Goal: Book appointment/travel/reservation

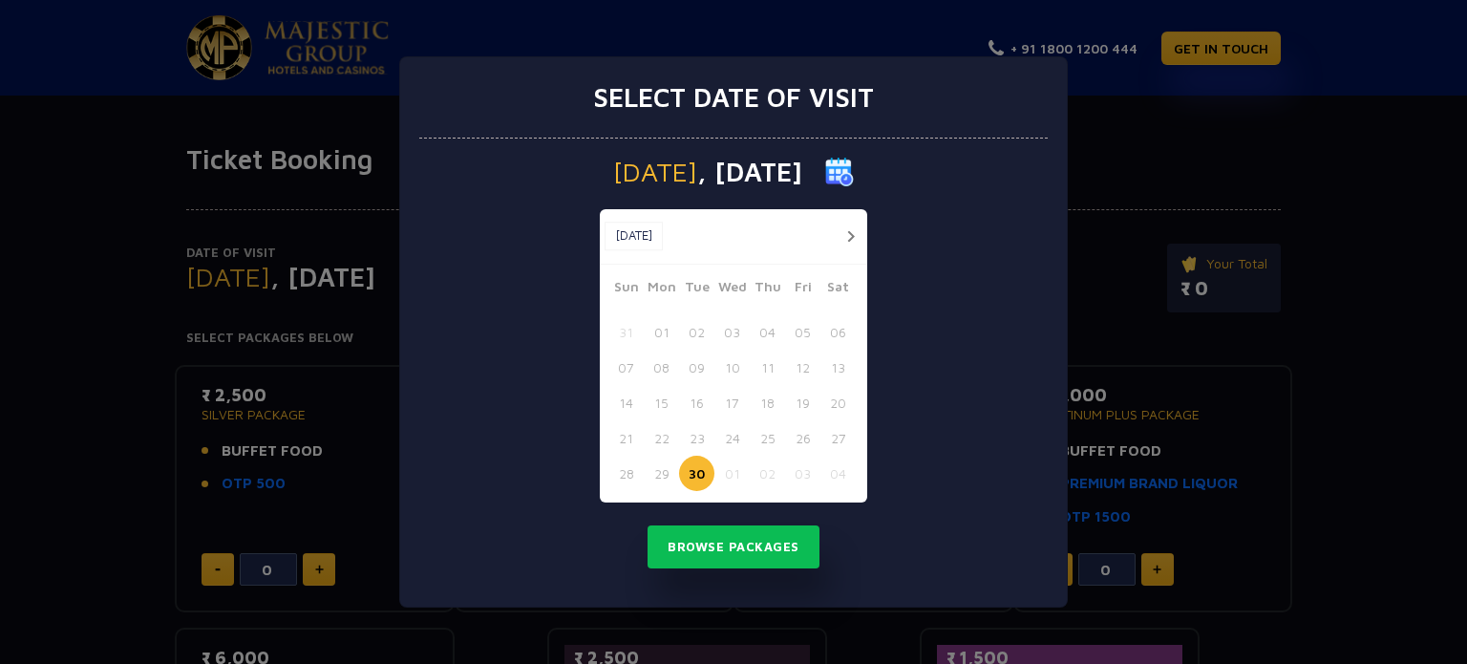
click at [842, 236] on button "button" at bounding box center [850, 236] width 24 height 24
click at [731, 332] on button "01" at bounding box center [731, 331] width 35 height 35
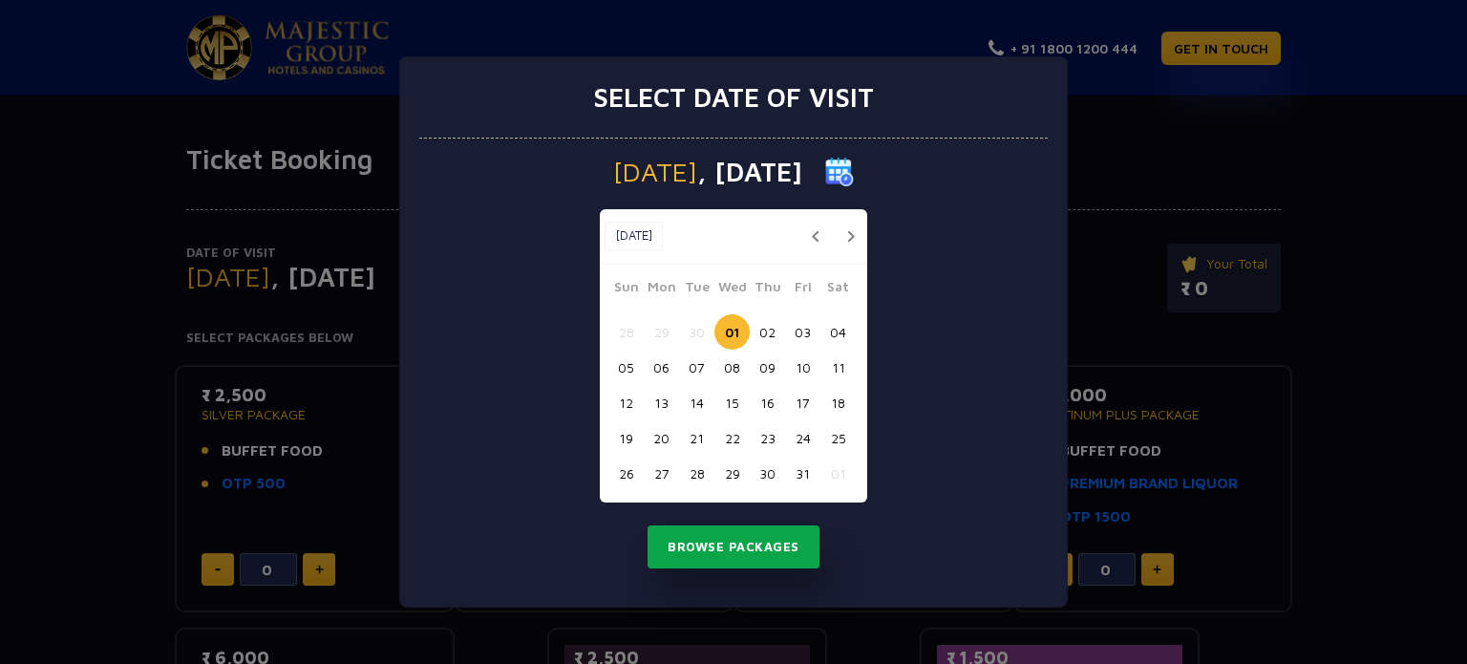
click at [739, 560] on button "Browse Packages" at bounding box center [733, 547] width 172 height 44
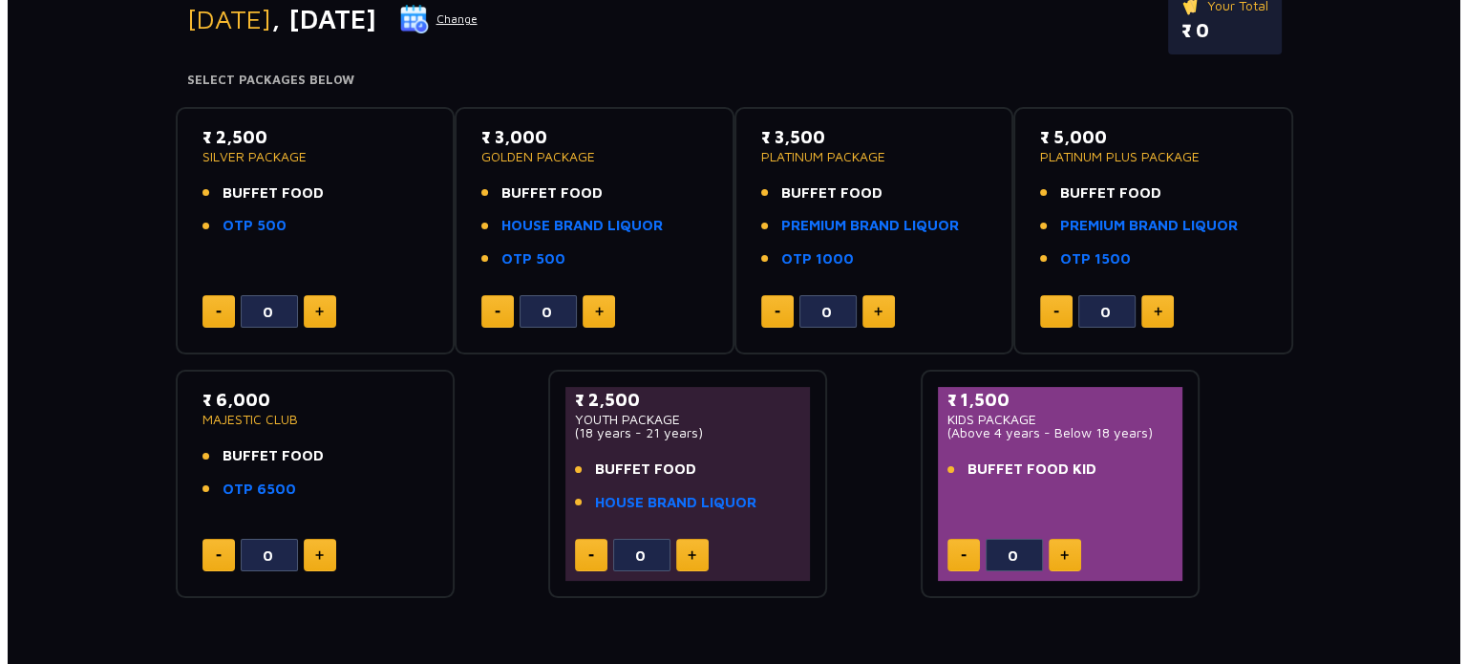
scroll to position [265, 0]
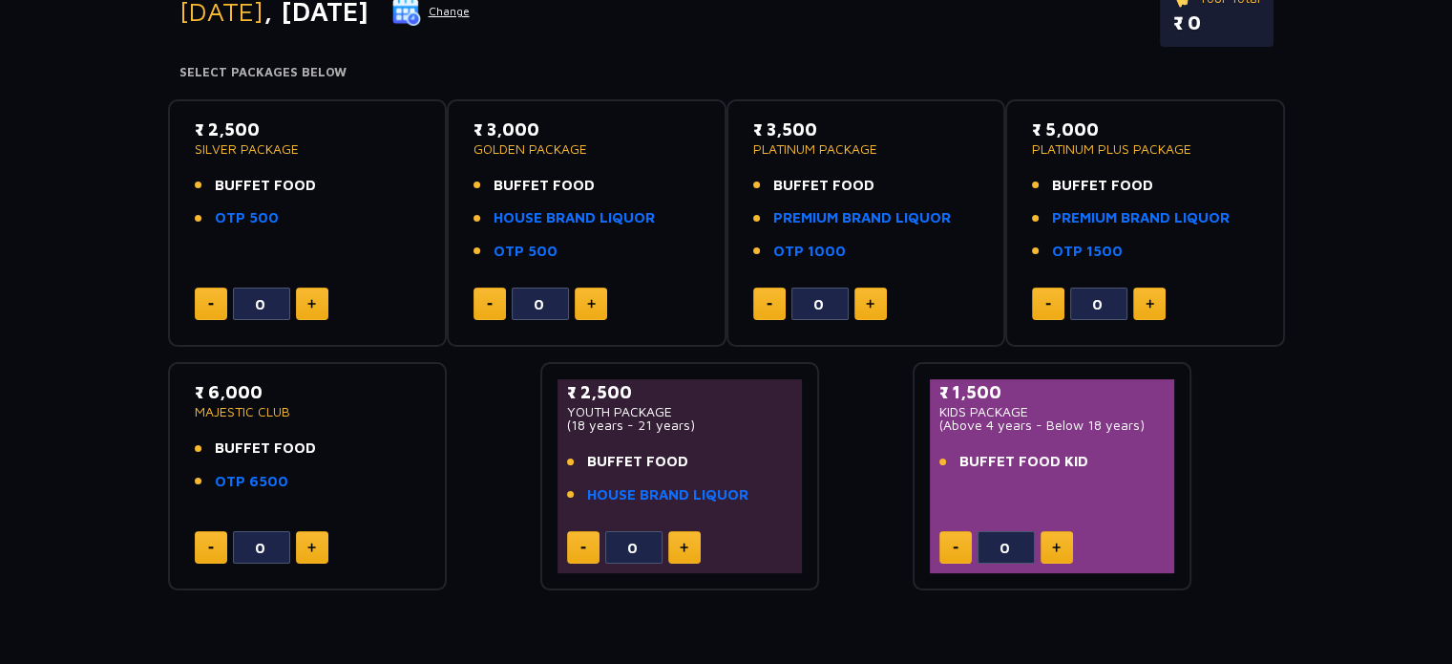
click at [471, 16] on button "Change" at bounding box center [430, 11] width 79 height 31
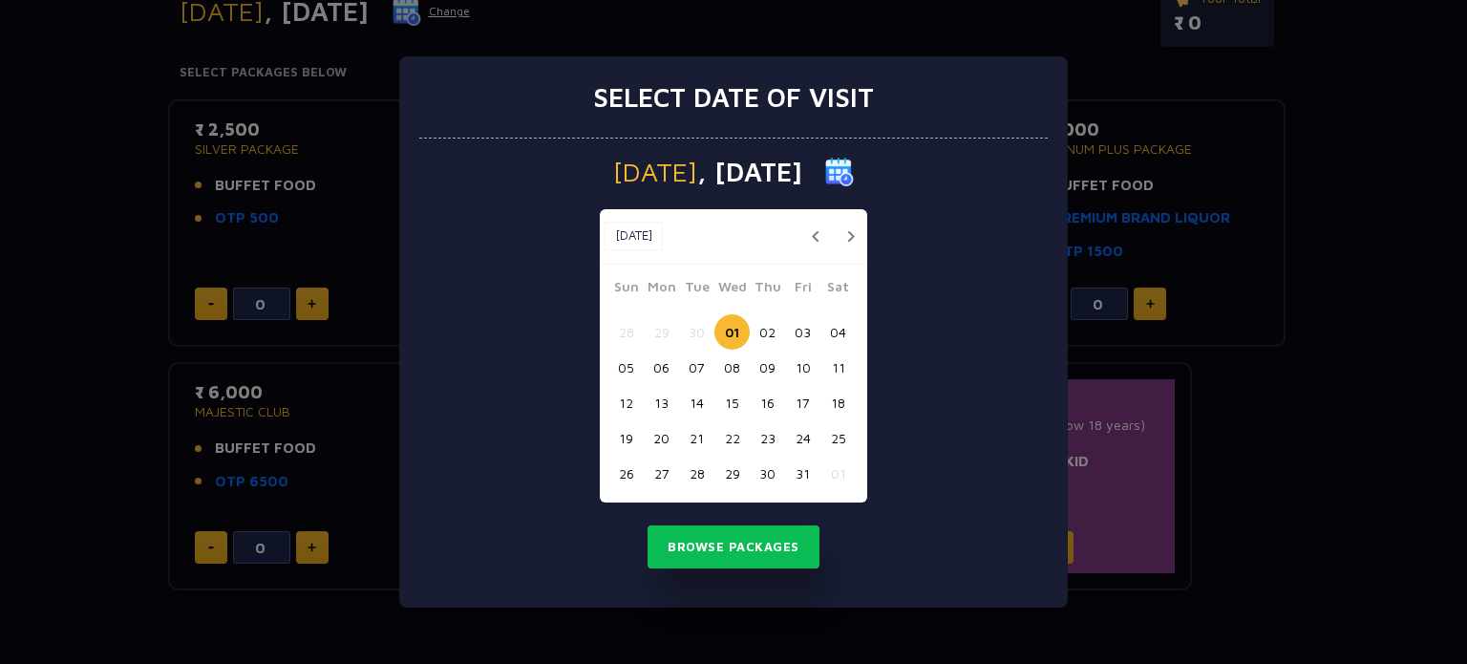
click at [768, 332] on button "02" at bounding box center [767, 331] width 35 height 35
click at [733, 534] on button "Browse Packages" at bounding box center [733, 547] width 172 height 44
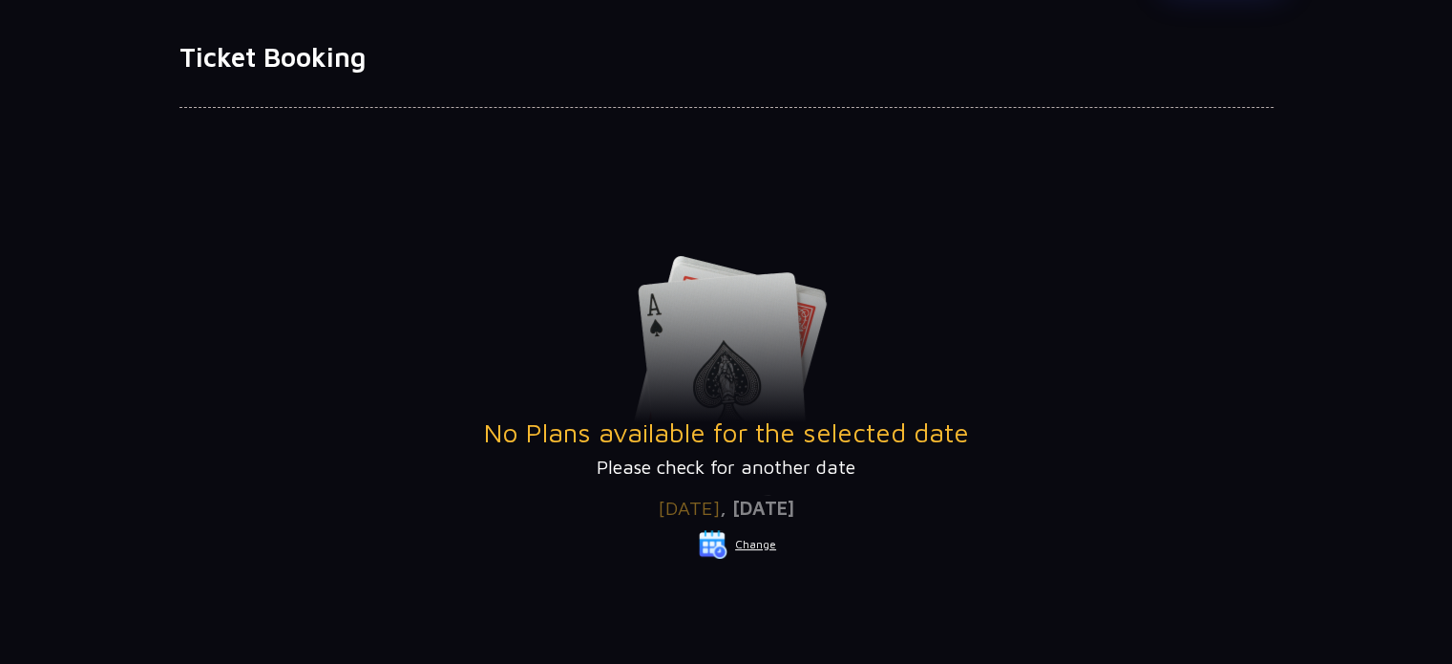
scroll to position [100, 0]
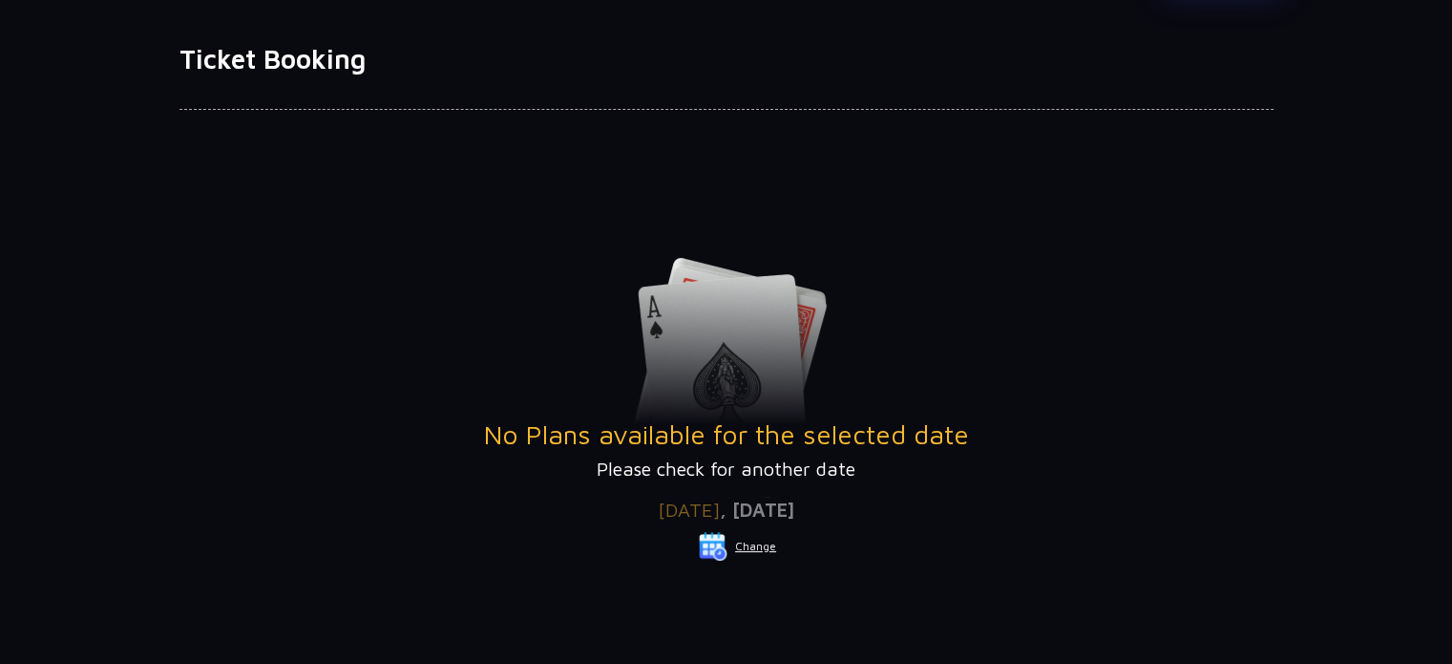
click at [756, 552] on button "Change" at bounding box center [737, 546] width 79 height 31
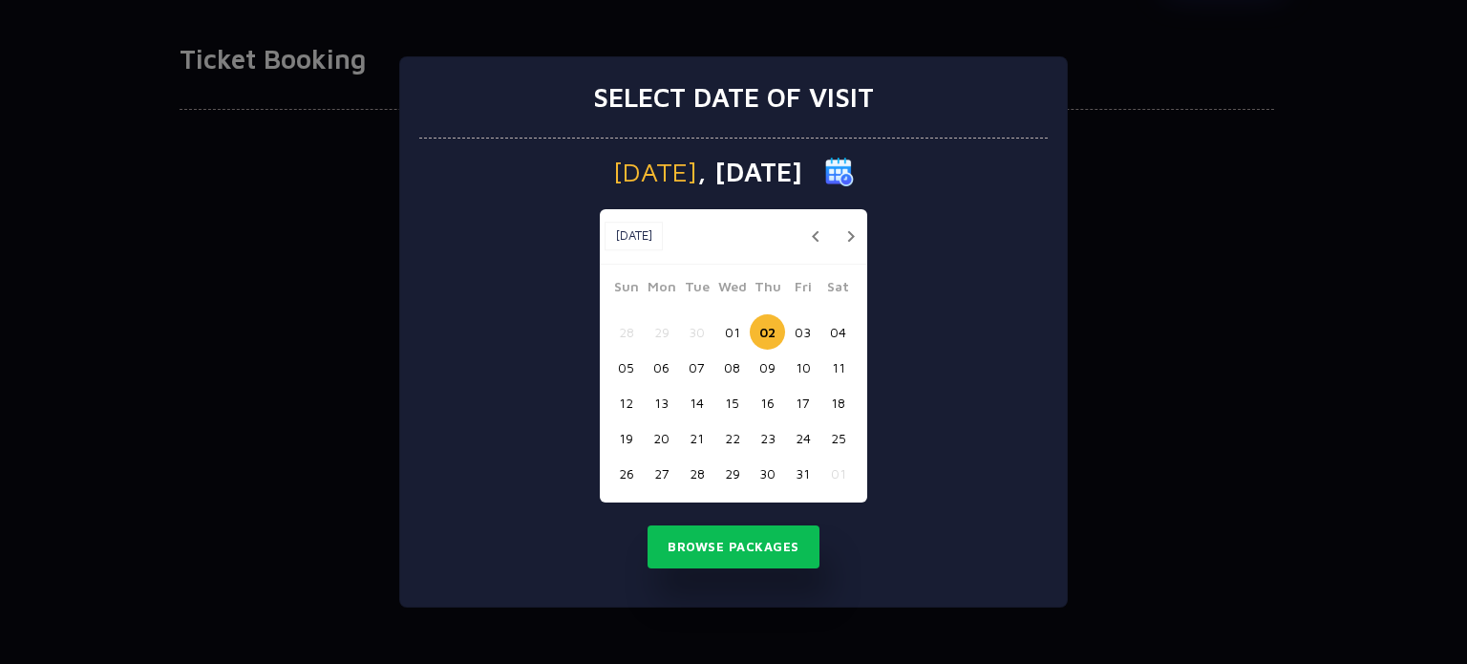
click at [736, 328] on button "01" at bounding box center [731, 331] width 35 height 35
click at [749, 545] on button "Browse Packages" at bounding box center [733, 547] width 172 height 44
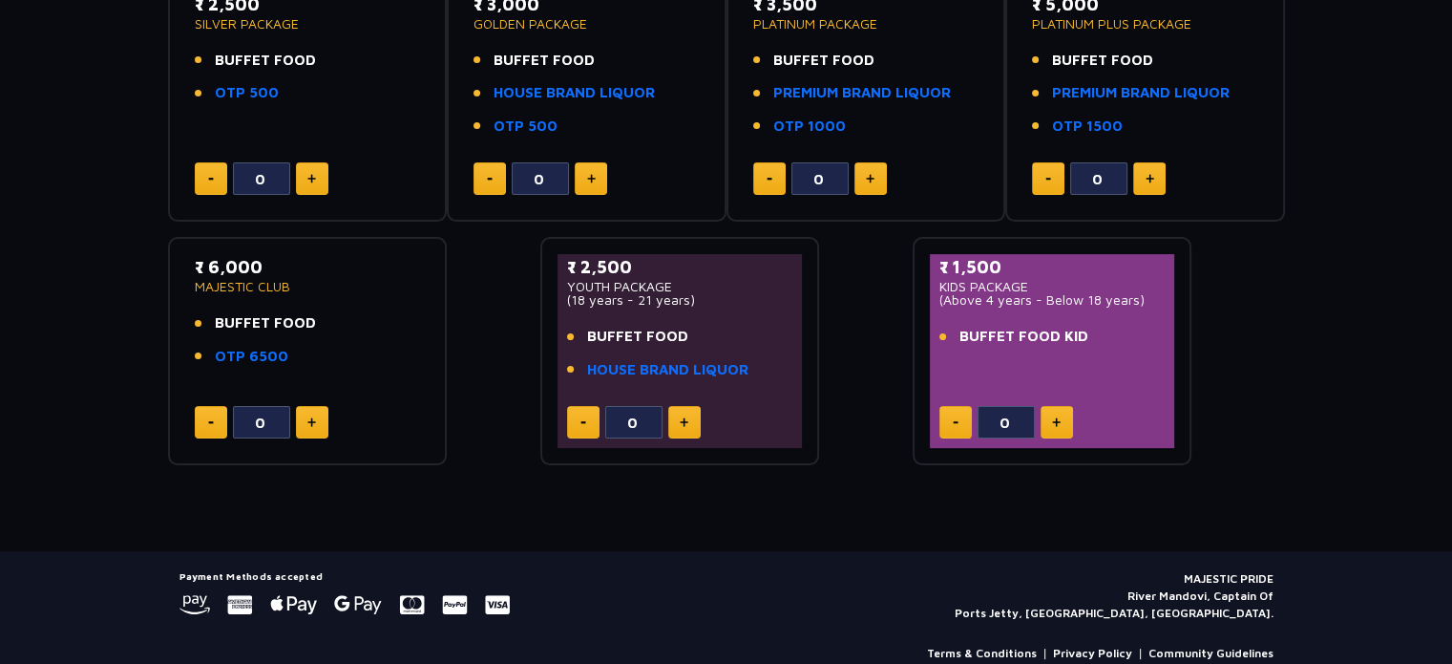
scroll to position [420, 0]
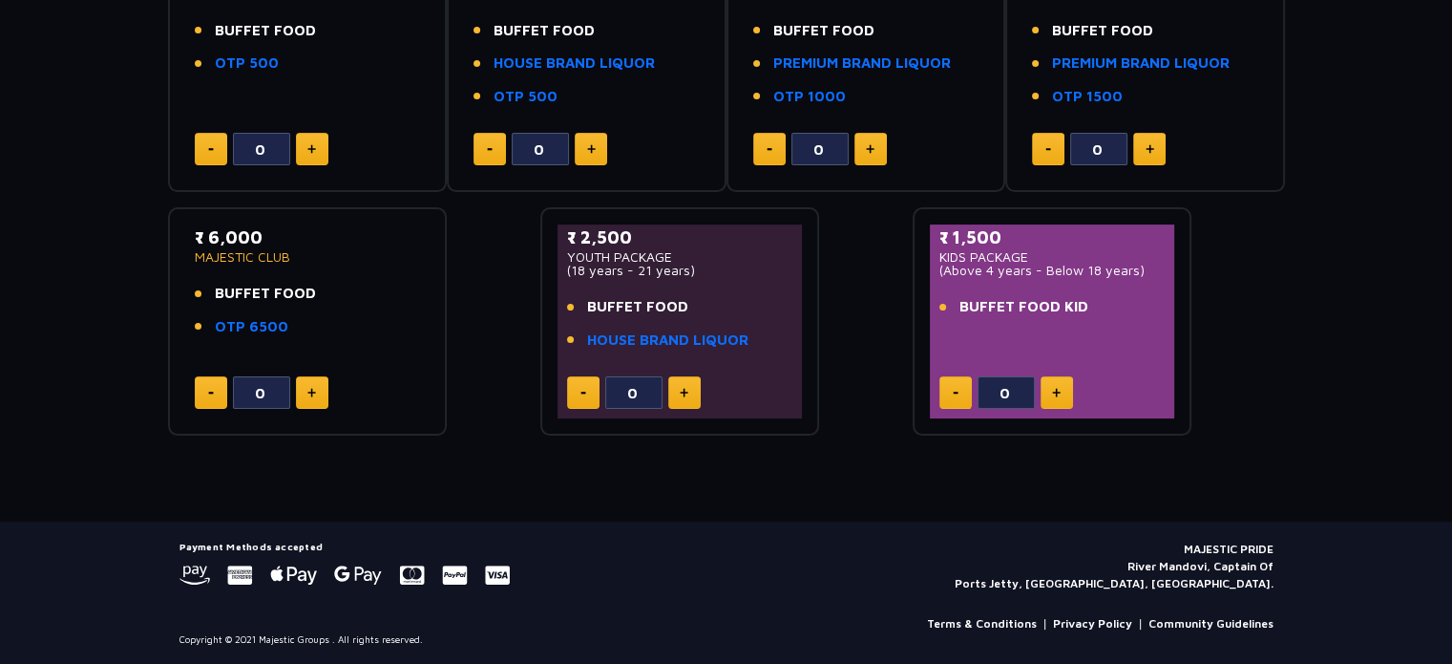
click at [1333, 138] on div "Date of Visit [DATE] Change Your Total ₹ 0 Select Packages Below ₹ 2,500 SILVER…" at bounding box center [726, 96] width 1452 height 681
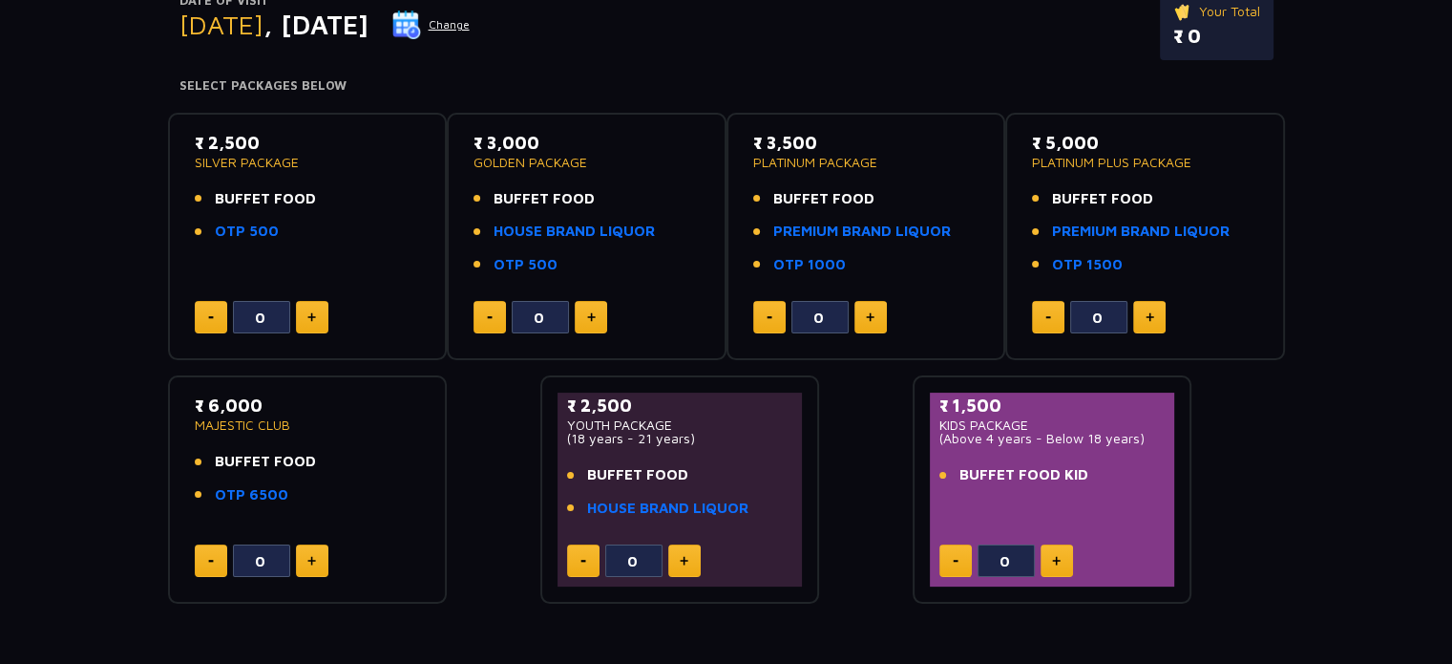
scroll to position [248, 0]
